Goal: Task Accomplishment & Management: Manage account settings

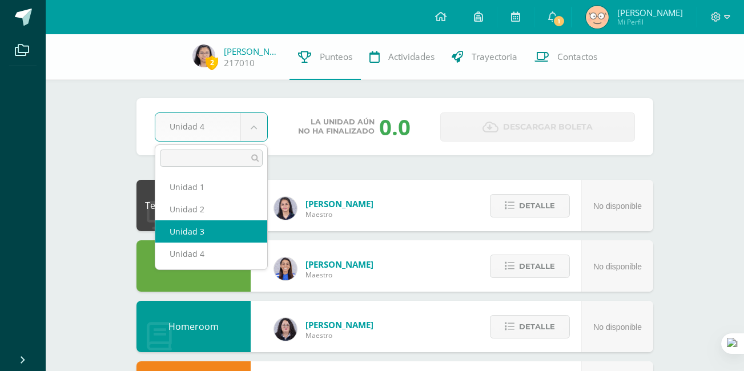
select select "Unidad 3"
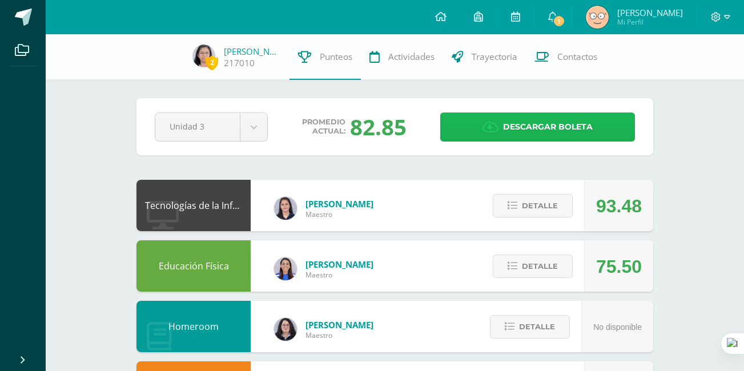
click at [542, 133] on span "Descargar boleta" at bounding box center [548, 127] width 90 height 28
